Goal: Task Accomplishment & Management: Manage account settings

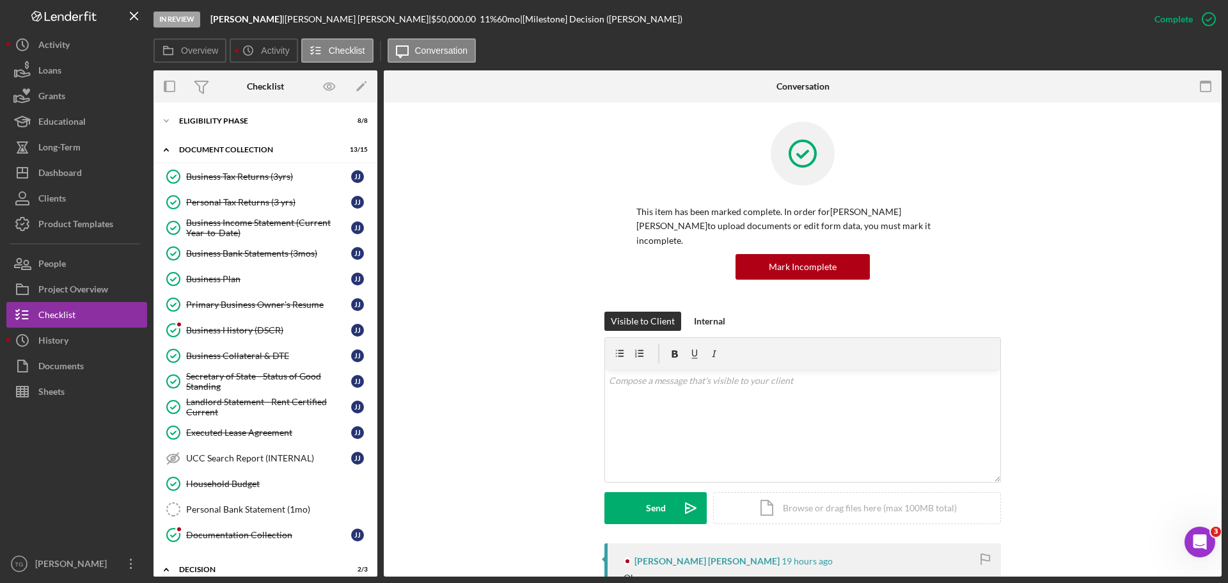
scroll to position [448, 0]
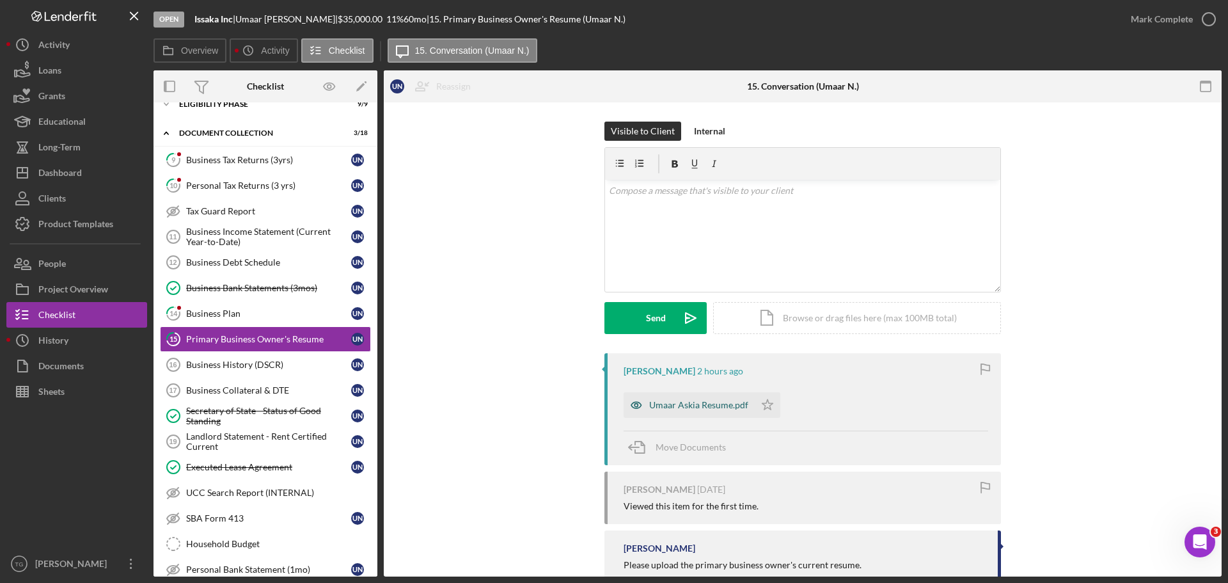
click at [703, 407] on div "Umaar Askia Resume.pdf" at bounding box center [698, 405] width 99 height 10
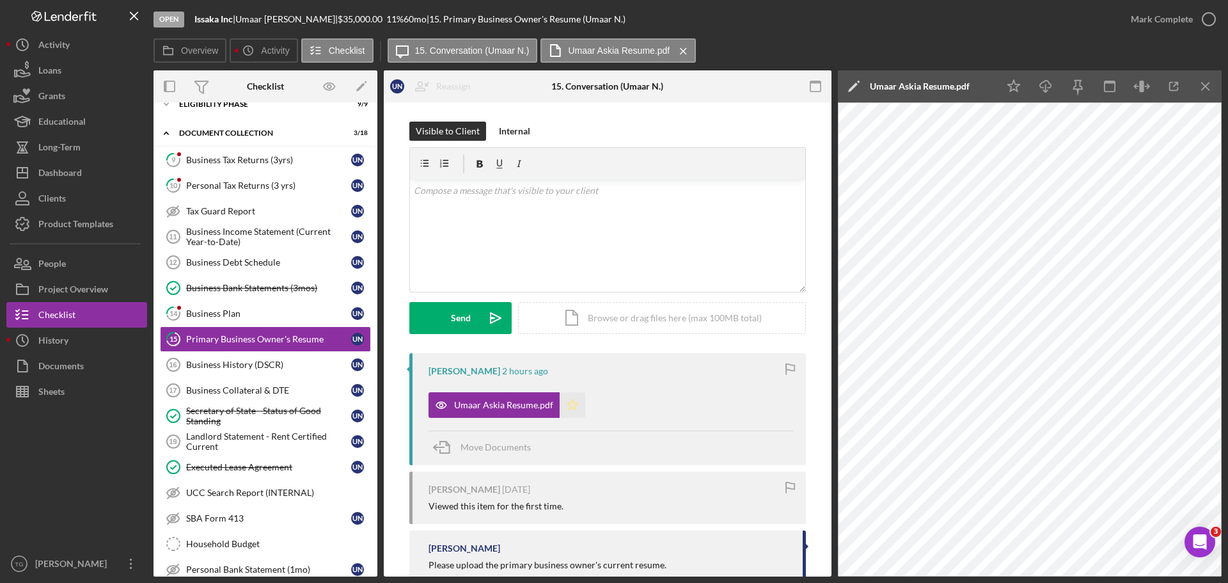
click at [567, 409] on icon "Icon/Star" at bounding box center [572, 405] width 26 height 26
click at [1207, 21] on icon "button" at bounding box center [1209, 19] width 32 height 32
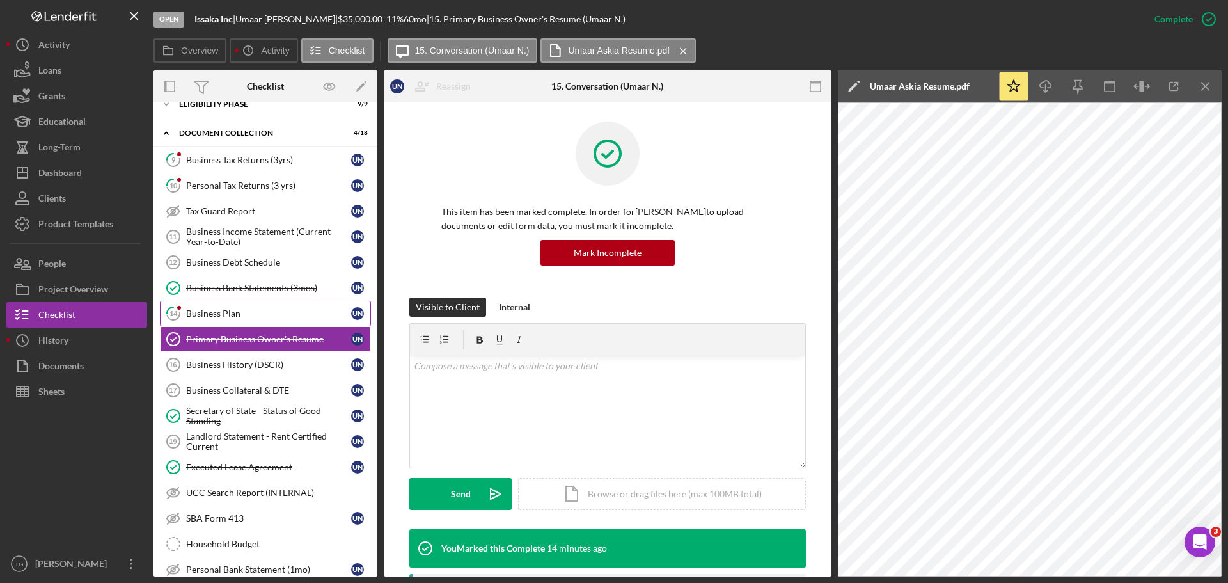
click at [223, 312] on div "Business Plan" at bounding box center [268, 313] width 165 height 10
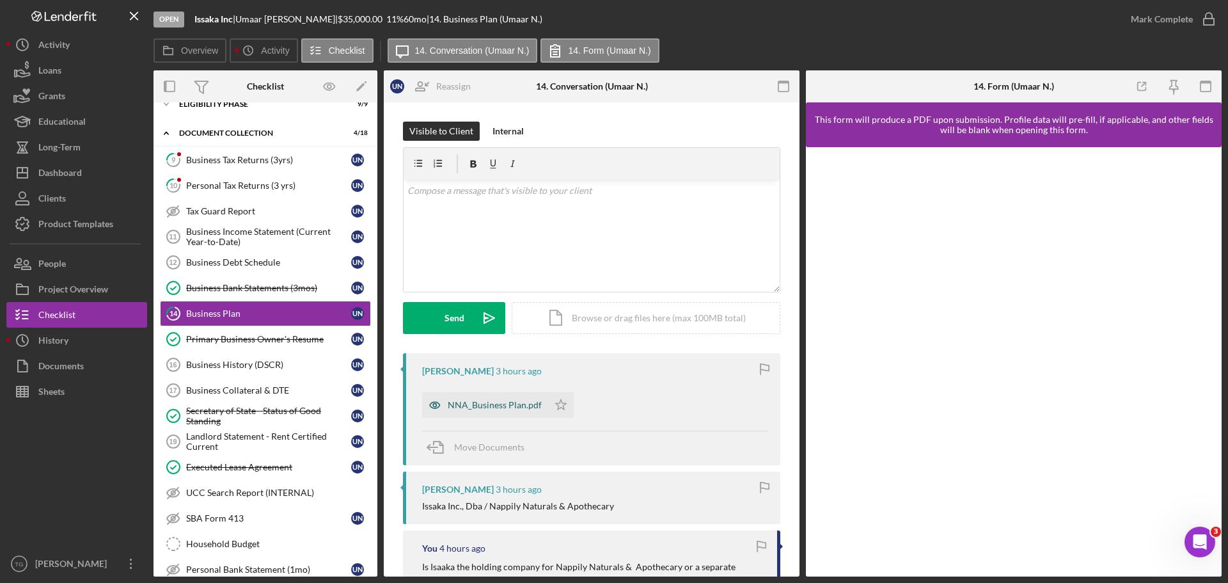
click at [519, 407] on div "NNA_Business Plan.pdf" at bounding box center [495, 405] width 94 height 10
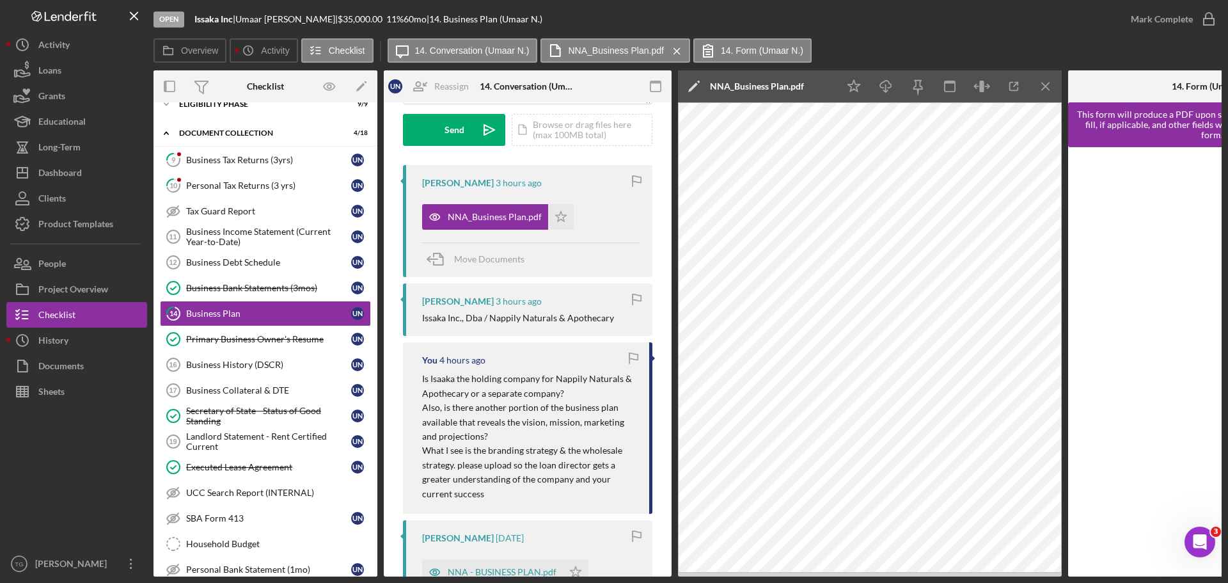
scroll to position [192, 0]
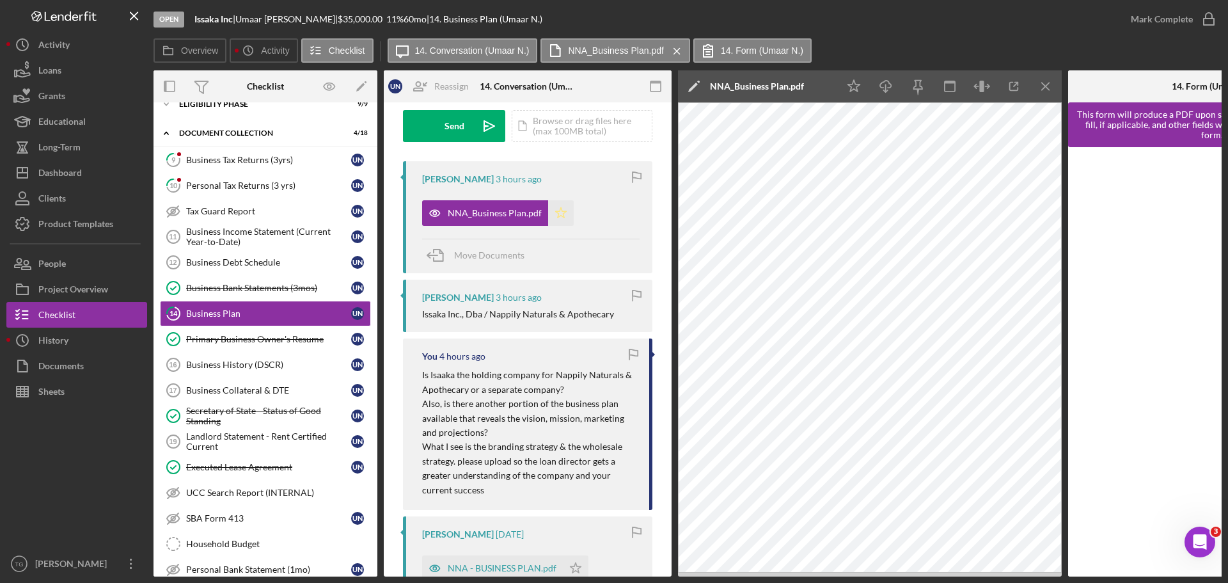
click at [559, 213] on icon "Icon/Star" at bounding box center [561, 213] width 26 height 26
click at [1209, 15] on icon "button" at bounding box center [1209, 19] width 32 height 32
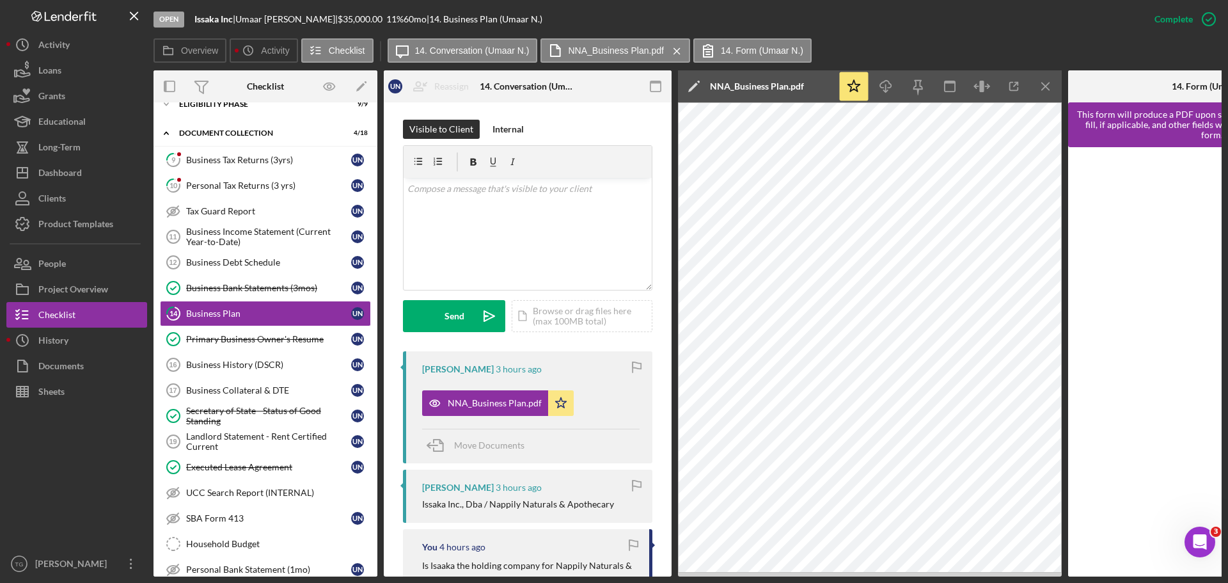
scroll to position [382, 0]
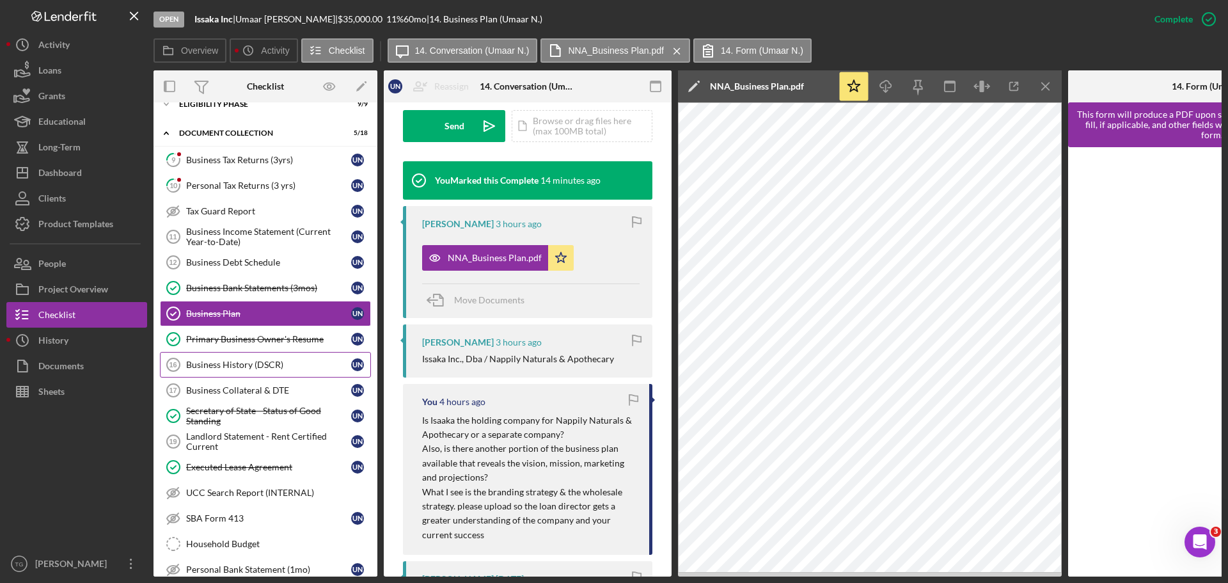
click at [267, 368] on div "Business History (DSCR)" at bounding box center [268, 364] width 165 height 10
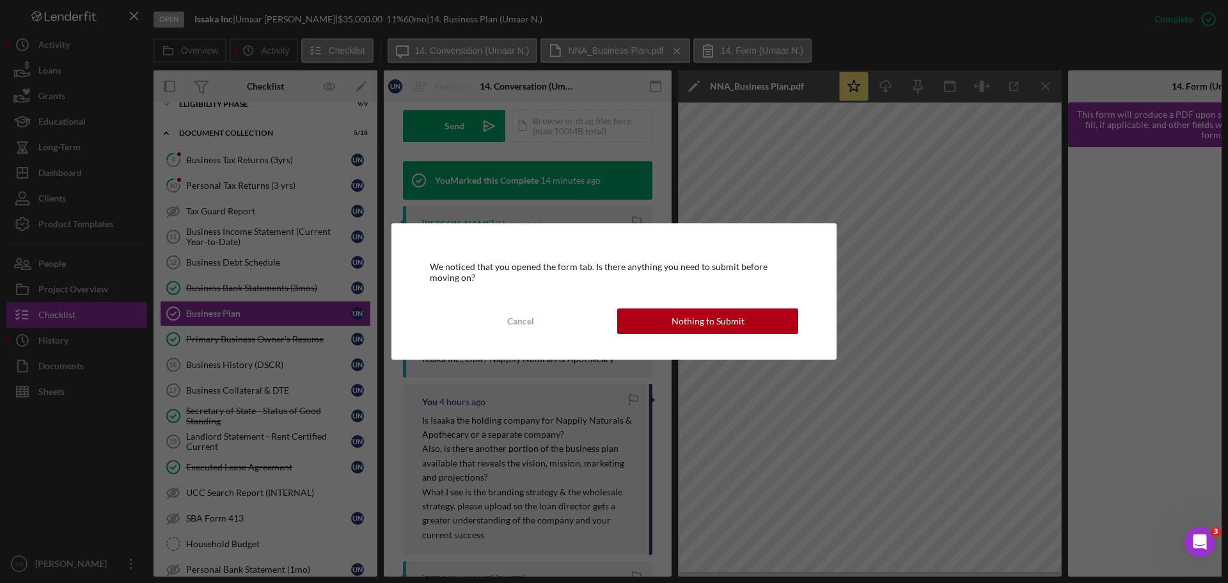
click at [631, 305] on div "We noticed that you opened the form tab. Is there anything you need to submit b…" at bounding box center [613, 291] width 445 height 136
click at [630, 318] on button "Nothing to Submit" at bounding box center [707, 321] width 181 height 26
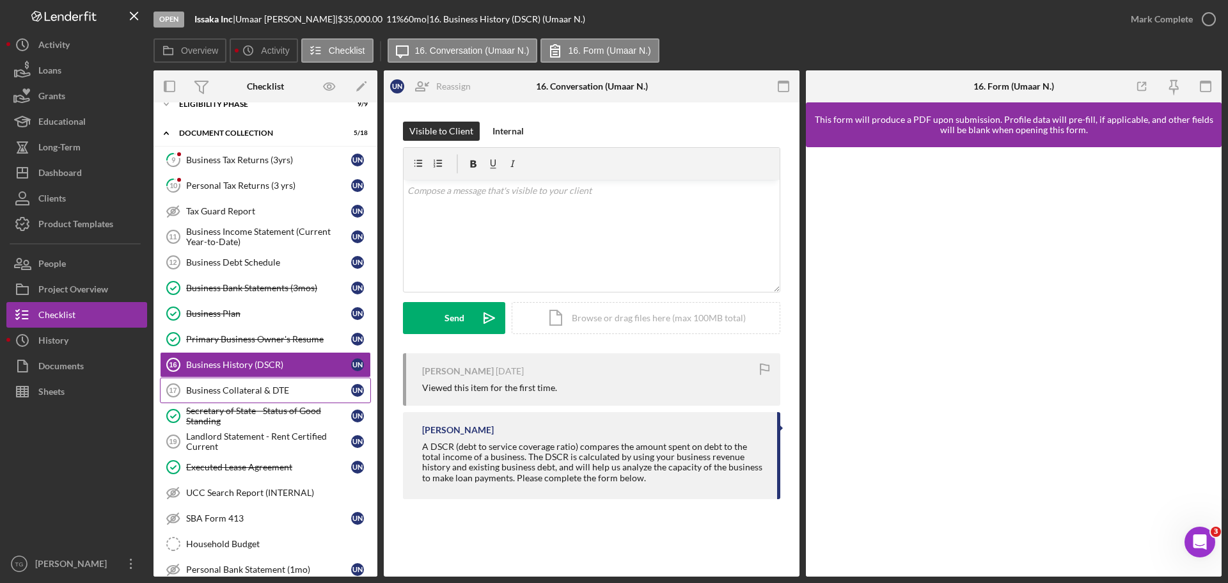
click at [265, 395] on div "Business Collateral & DTE" at bounding box center [268, 390] width 165 height 10
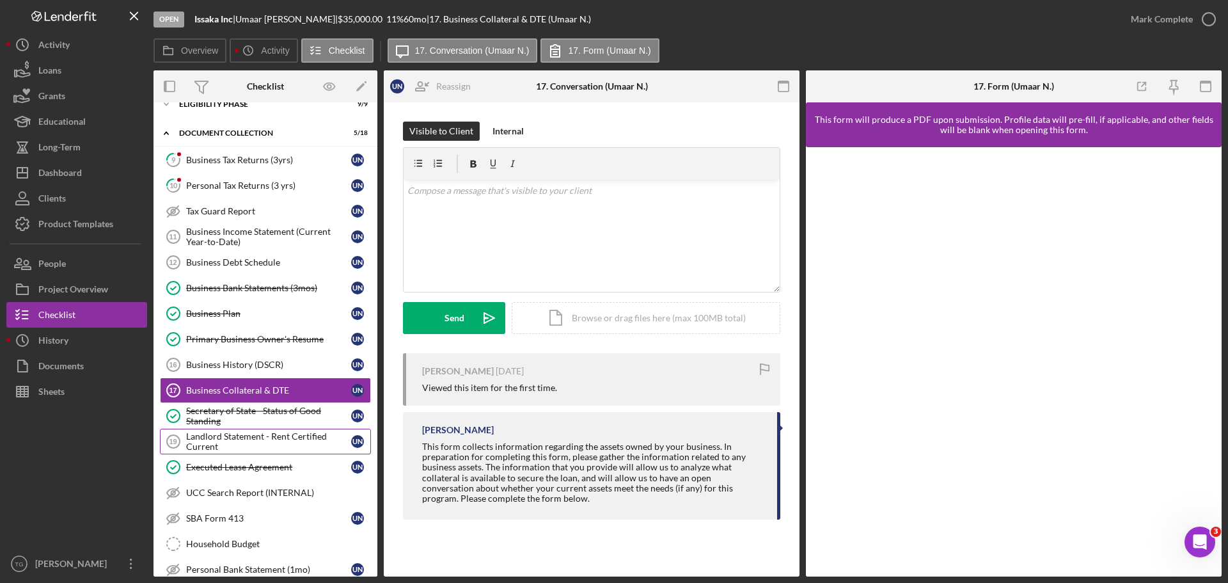
click at [295, 437] on div "Landlord Statement - Rent Certified Current" at bounding box center [268, 441] width 165 height 20
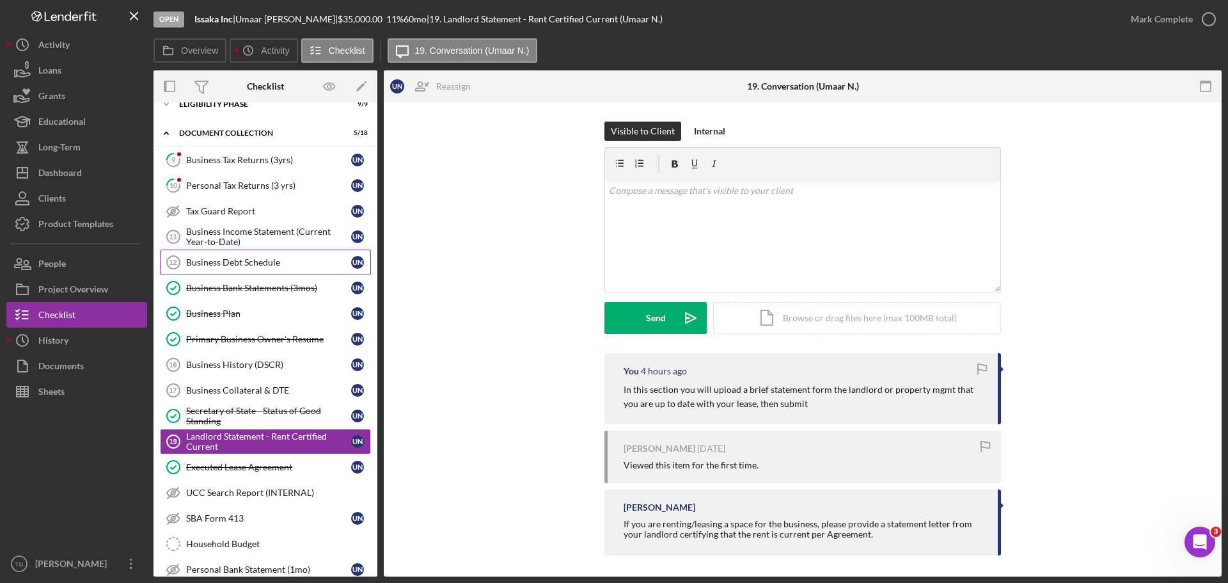
click at [234, 265] on div "Business Debt Schedule" at bounding box center [268, 262] width 165 height 10
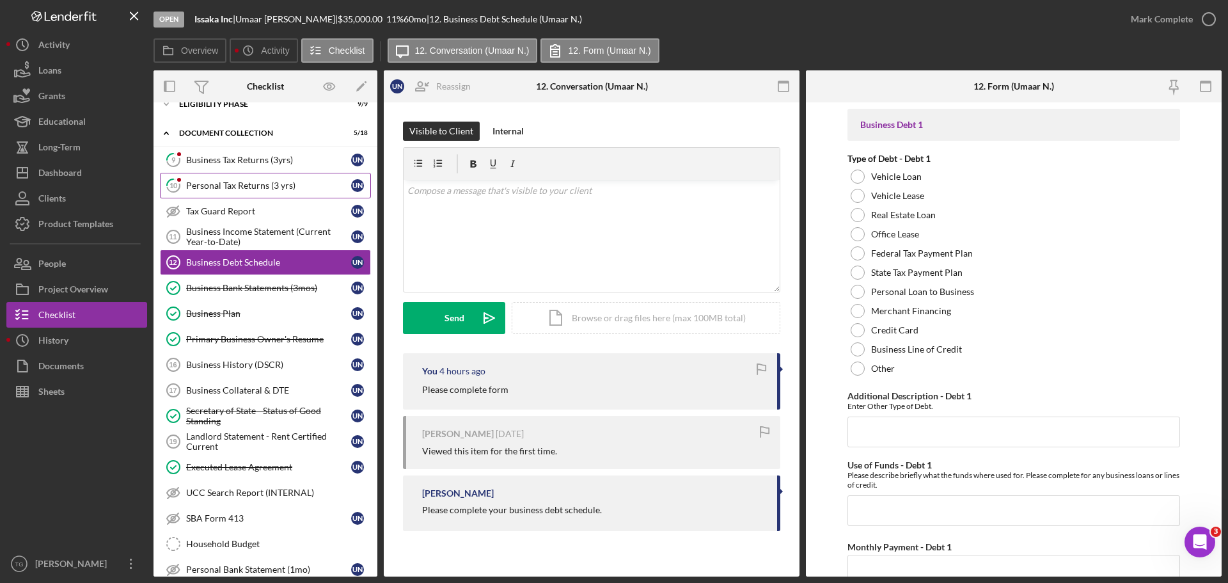
click at [262, 187] on div "Personal Tax Returns (3 yrs)" at bounding box center [268, 185] width 165 height 10
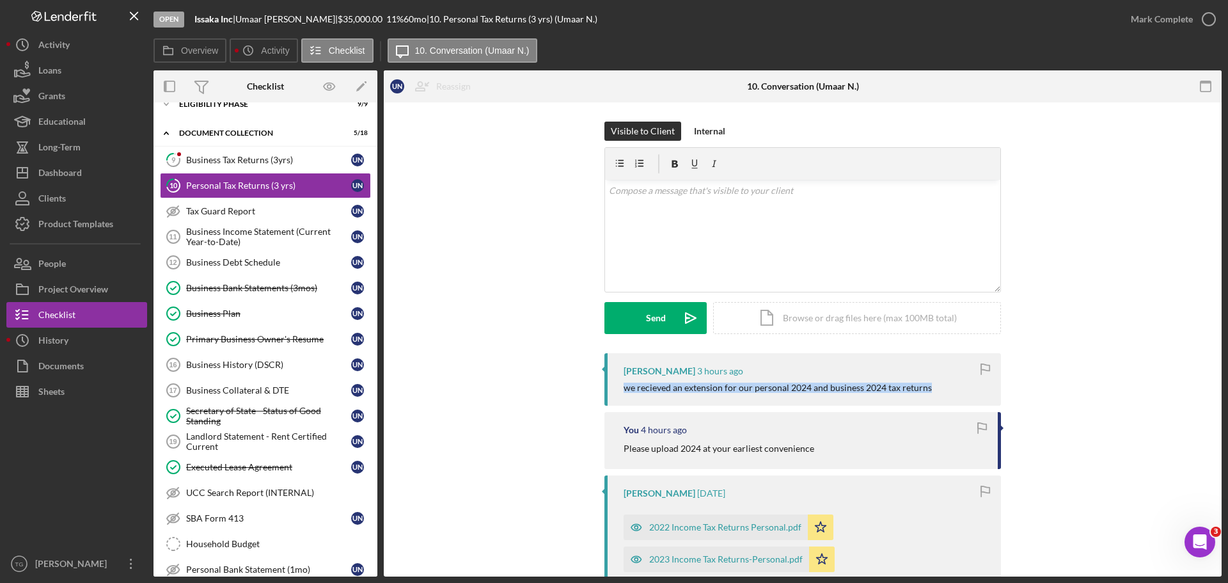
drag, startPoint x: 927, startPoint y: 386, endPoint x: 623, endPoint y: 389, distance: 304.4
click at [623, 389] on div "we recieved an extension for our personal 2024 and business 2024 tax returns" at bounding box center [805, 387] width 364 height 10
copy div "we recieved an extension for our personal 2024 and business 2024 tax returns"
click at [726, 130] on button "Internal" at bounding box center [709, 130] width 44 height 19
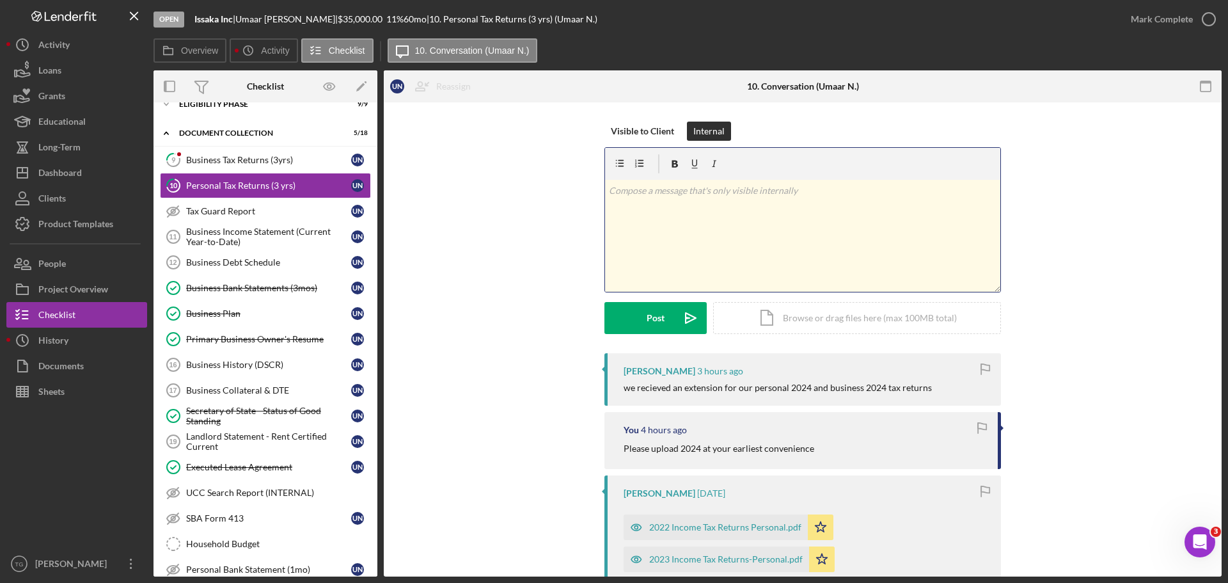
click at [648, 200] on div "v Color teal Color pink Remove color Add row above Add row below Add column bef…" at bounding box center [802, 236] width 395 height 112
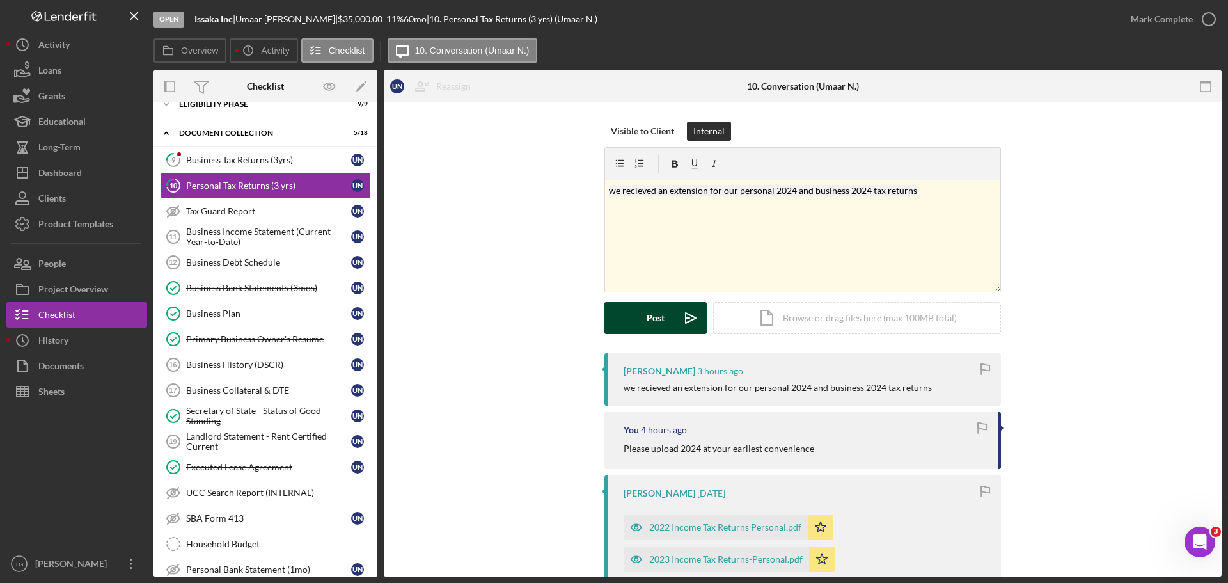
click at [640, 320] on button "Post Icon/icon-invite-send" at bounding box center [655, 318] width 102 height 32
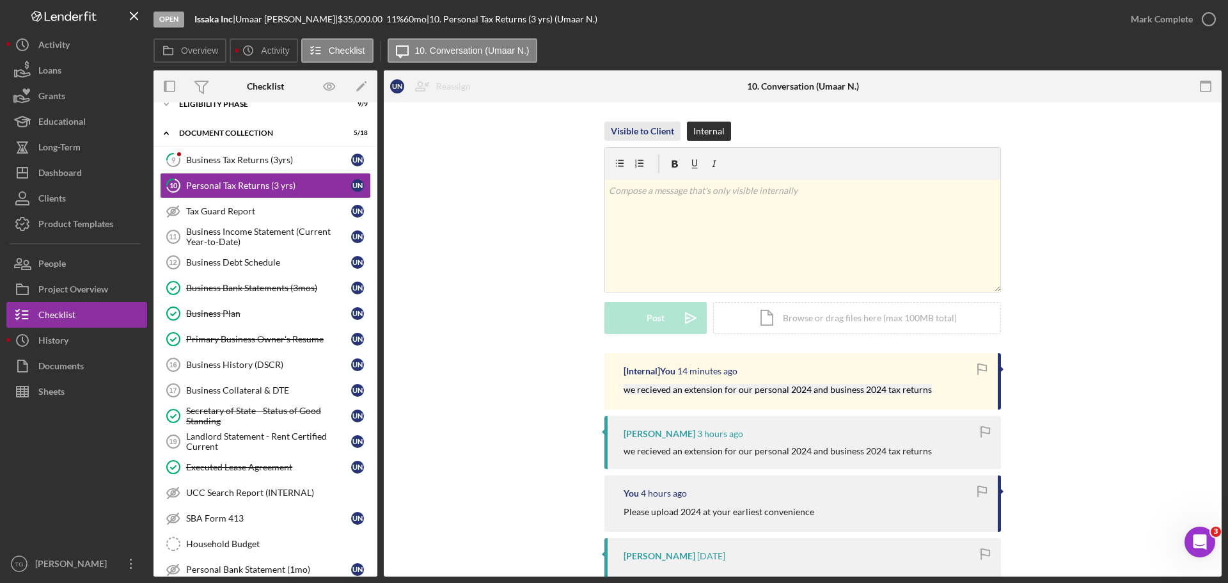
click at [660, 125] on div "Visible to Client" at bounding box center [642, 130] width 63 height 19
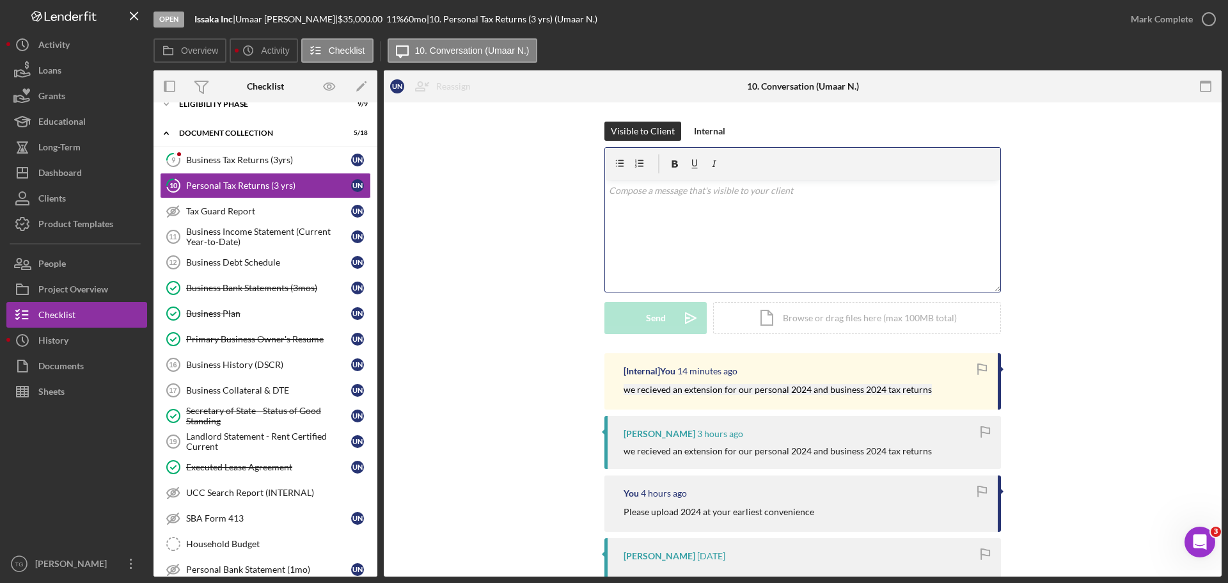
click at [632, 196] on p at bounding box center [803, 191] width 388 height 14
click at [648, 319] on div "Send" at bounding box center [656, 318] width 20 height 32
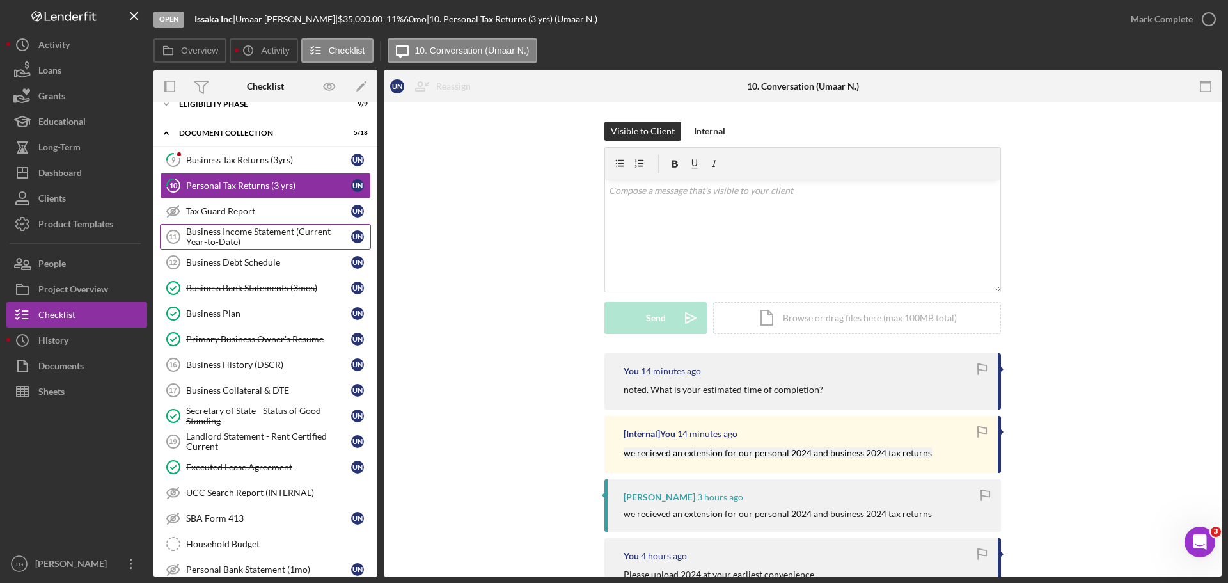
click at [273, 239] on div "Business Income Statement (Current Year-to-Date)" at bounding box center [268, 236] width 165 height 20
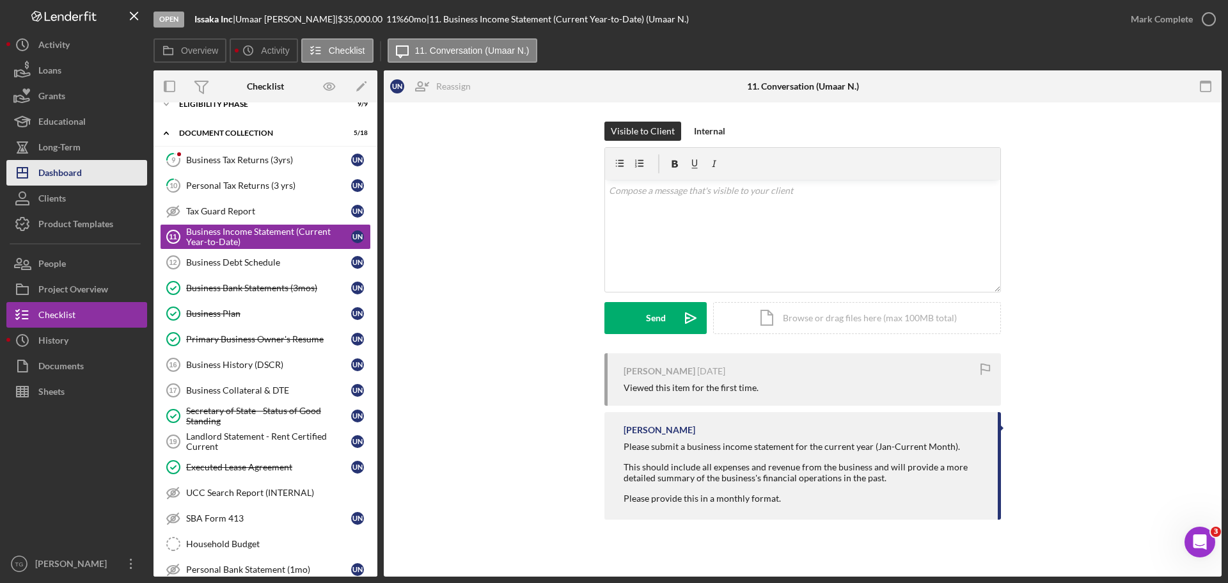
click at [33, 183] on icon "Icon/Dashboard" at bounding box center [22, 173] width 32 height 32
